Goal: Task Accomplishment & Management: Complete application form

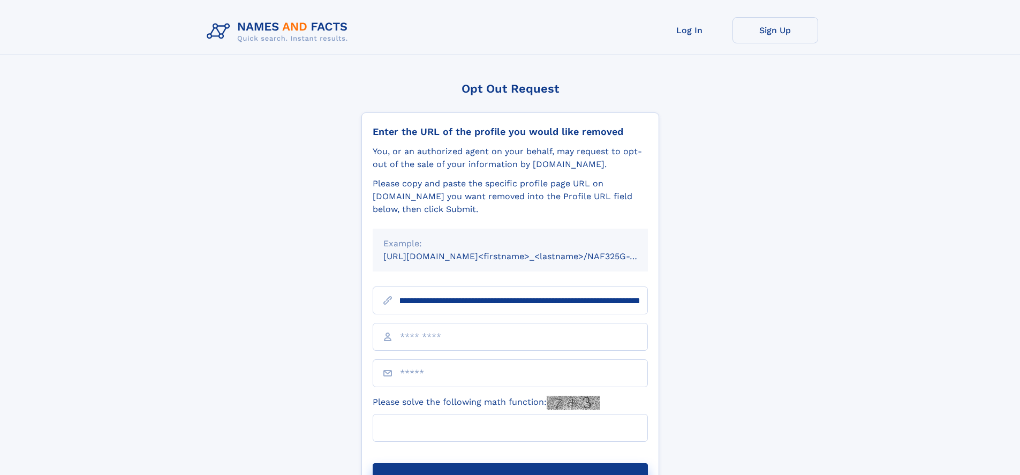
scroll to position [0, 124]
type input "**********"
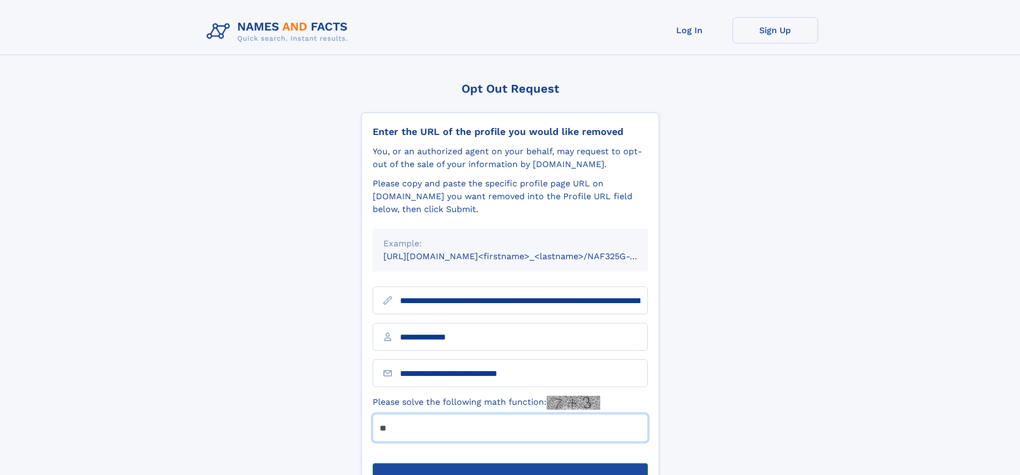
type input "**"
click at [510, 463] on button "Submit Opt Out Request" at bounding box center [510, 480] width 275 height 34
